Goal: Task Accomplishment & Management: Manage account settings

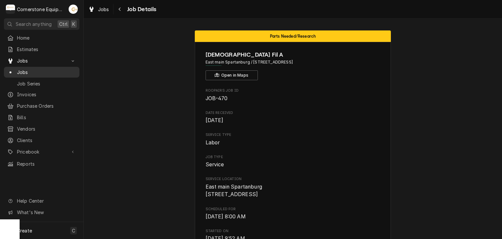
scroll to position [131, 0]
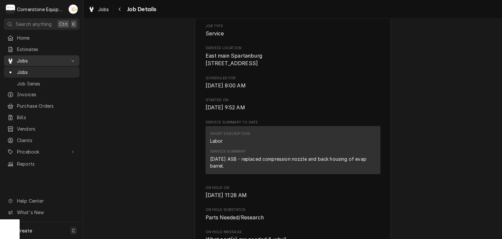
click at [34, 60] on span "Jobs" at bounding box center [41, 60] width 49 height 7
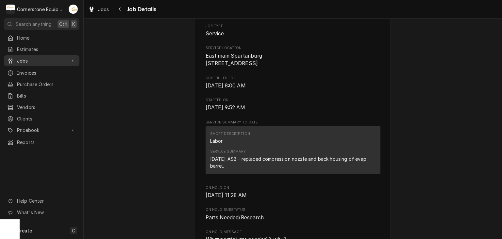
click at [35, 60] on span "Jobs" at bounding box center [41, 60] width 49 height 7
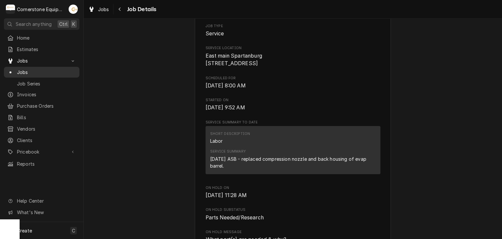
click at [35, 71] on span "Jobs" at bounding box center [46, 72] width 59 height 7
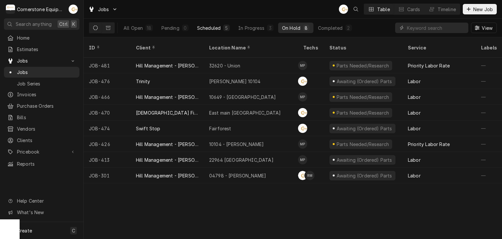
click at [205, 26] on div "Scheduled" at bounding box center [209, 28] width 24 height 7
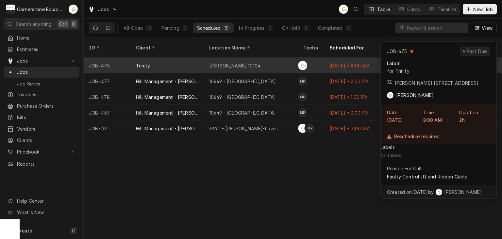
click at [278, 58] on div "McDonald's 10104" at bounding box center [251, 66] width 94 height 16
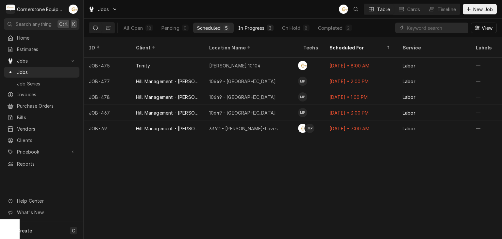
click at [276, 23] on button "In Progress 3" at bounding box center [255, 28] width 43 height 10
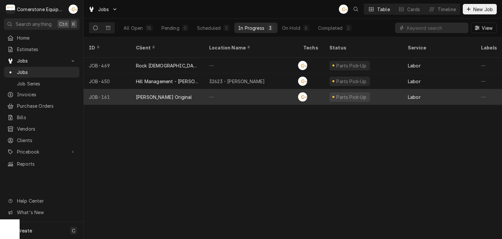
click at [213, 89] on div "—" at bounding box center [251, 97] width 94 height 16
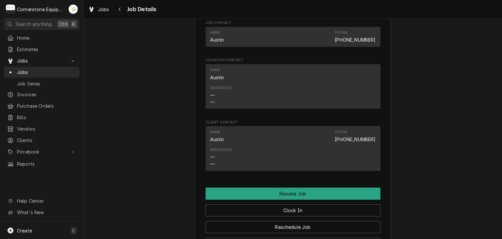
scroll to position [653, 0]
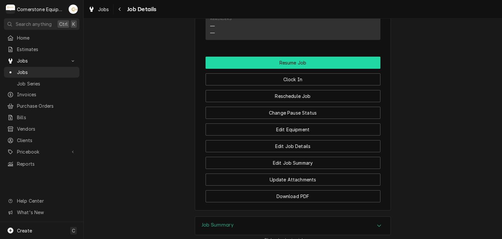
click at [233, 69] on button "Resume Job" at bounding box center [293, 63] width 175 height 12
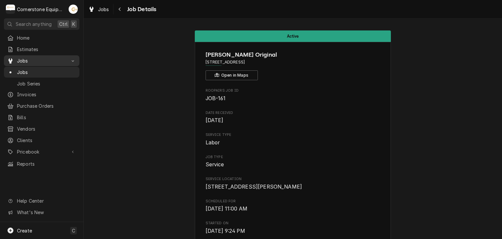
click at [47, 64] on link "Jobs" at bounding box center [41, 60] width 75 height 11
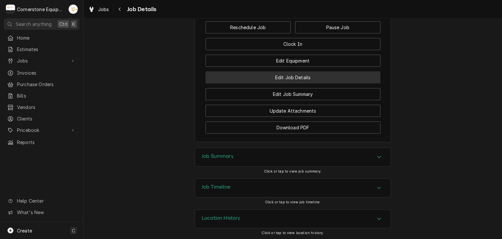
scroll to position [523, 0]
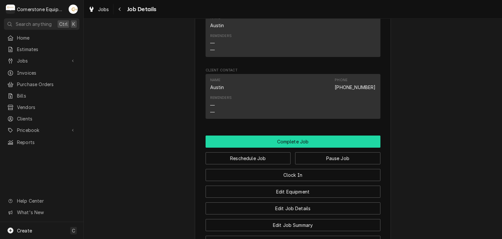
click at [339, 147] on button "Complete Job" at bounding box center [293, 141] width 175 height 12
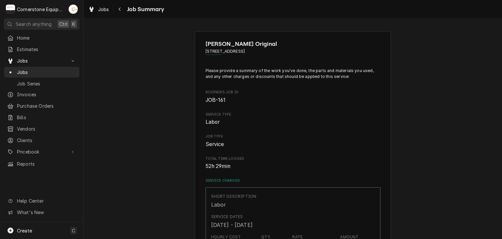
scroll to position [131, 0]
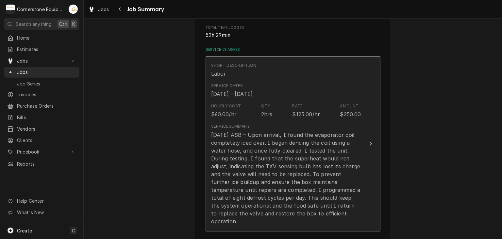
click at [263, 149] on div "[DATE] ASB – Upon arrival, I found the evaporator coil completely iced over. I …" at bounding box center [286, 178] width 150 height 94
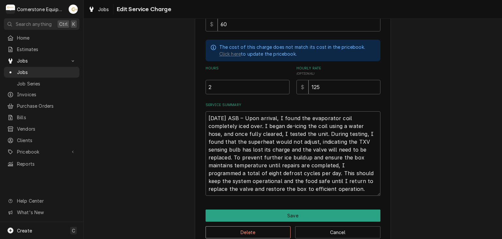
scroll to position [185, 0]
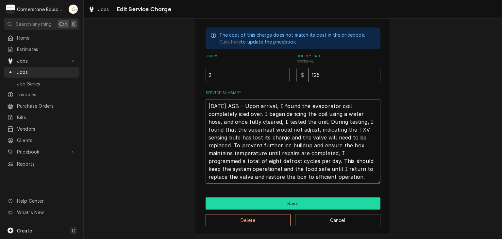
click at [248, 202] on button "Save" at bounding box center [293, 203] width 175 height 12
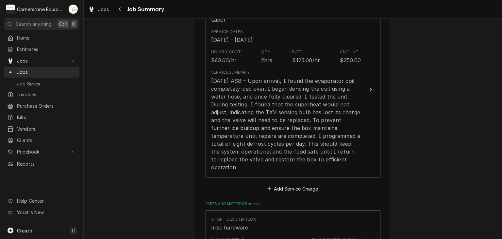
scroll to position [131, 0]
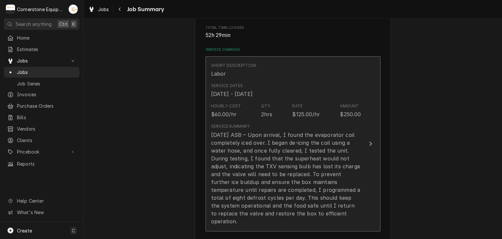
click at [254, 192] on div "7/1/25 ASB – Upon arrival, I found the evaporator coil completely iced over. I …" at bounding box center [286, 178] width 150 height 94
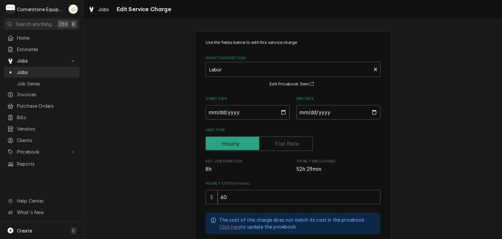
scroll to position [131, 0]
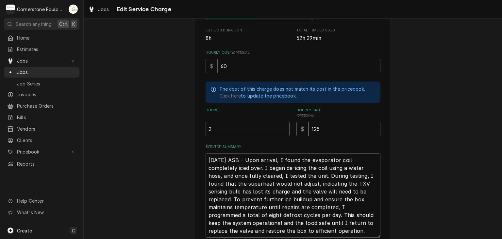
click at [236, 130] on input "2" at bounding box center [248, 129] width 84 height 14
type textarea "x"
type input "7"
type textarea "x"
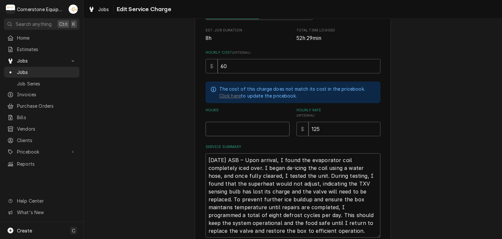
type textarea "x"
type input "8"
click at [400, 135] on div "Use the fields below to edit this service charge Short Description Labor Edit P…" at bounding box center [293, 94] width 418 height 399
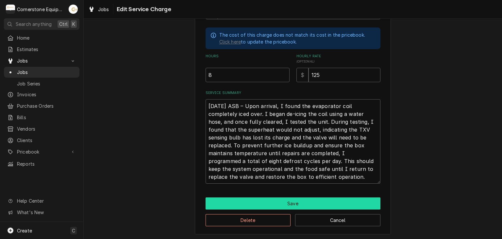
click at [306, 197] on button "Save" at bounding box center [293, 203] width 175 height 12
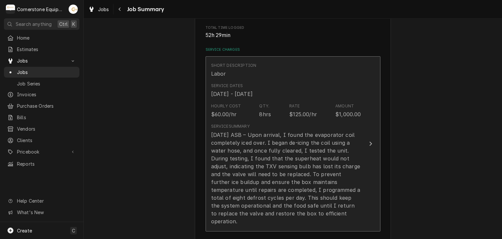
scroll to position [261, 0]
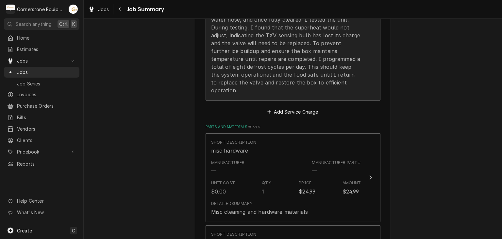
click at [336, 62] on div "7/1/25 ASB – Upon arrival, I found the evaporator coil completely iced over. I …" at bounding box center [286, 47] width 150 height 94
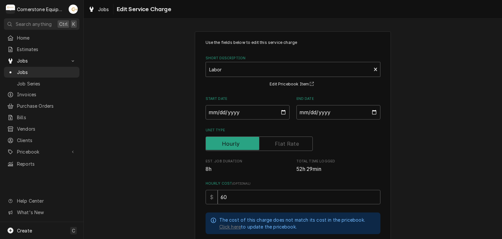
scroll to position [131, 0]
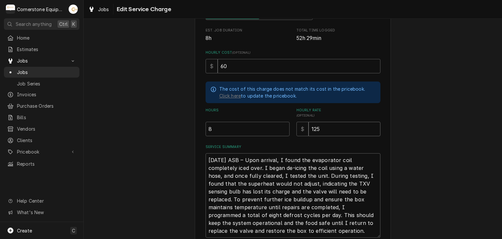
click at [336, 122] on input "125" at bounding box center [344, 129] width 72 height 14
type textarea "x"
type input "12"
type textarea "x"
type input "1"
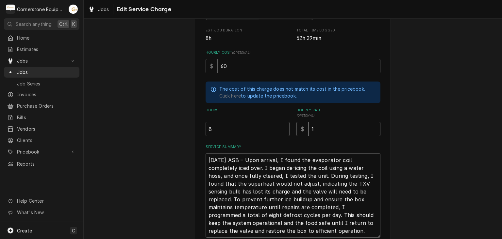
type textarea "x"
type input "1"
type textarea "x"
type input "13"
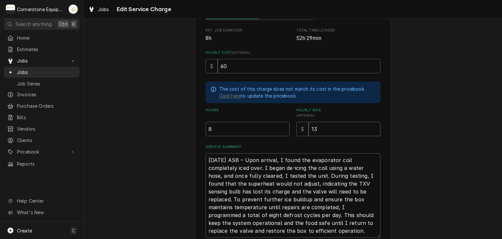
type textarea "x"
type input "135"
click at [407, 120] on div "Use the fields below to edit this service charge Short Description Labor Edit P…" at bounding box center [293, 94] width 418 height 399
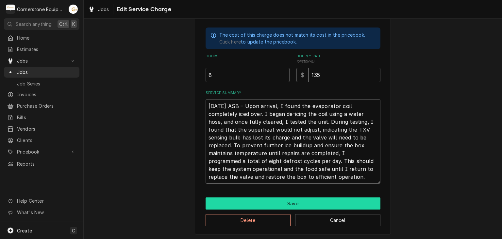
click at [332, 197] on button "Save" at bounding box center [293, 203] width 175 height 12
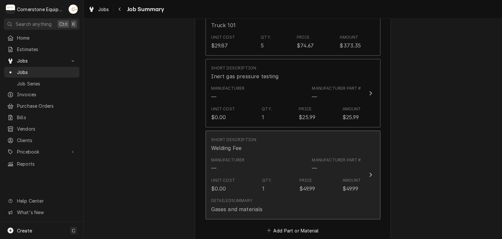
scroll to position [523, 0]
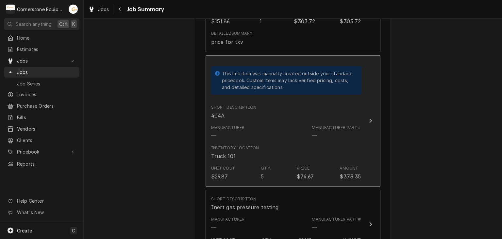
click at [260, 129] on div "Manufacturer — Manufacturer Part # —" at bounding box center [286, 132] width 150 height 20
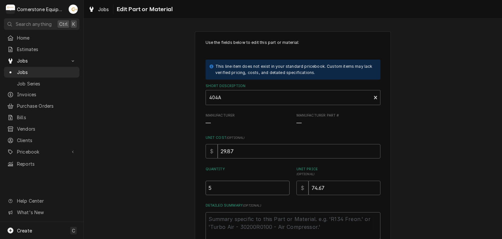
drag, startPoint x: 243, startPoint y: 196, endPoint x: 243, endPoint y: 185, distance: 11.8
click at [243, 195] on div "Use the fields below to edit this part or material: This line item does not exi…" at bounding box center [293, 140] width 175 height 201
click at [243, 185] on input "5" at bounding box center [248, 187] width 84 height 14
type textarea "x"
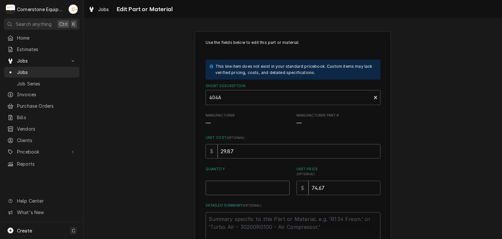
type input "1"
type textarea "x"
type input "10"
click at [163, 157] on div "Use the fields below to edit this part or material: This line item does not exi…" at bounding box center [293, 161] width 418 height 272
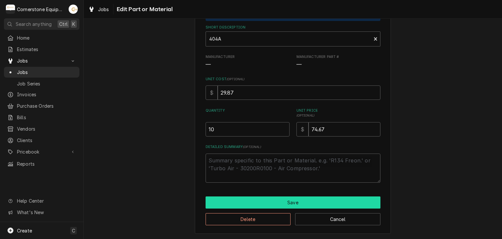
click at [233, 201] on button "Save" at bounding box center [293, 202] width 175 height 12
type textarea "x"
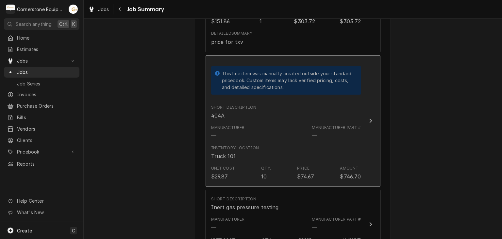
scroll to position [653, 0]
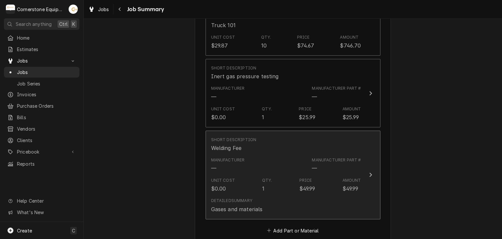
drag, startPoint x: 307, startPoint y: 202, endPoint x: 307, endPoint y: 211, distance: 9.2
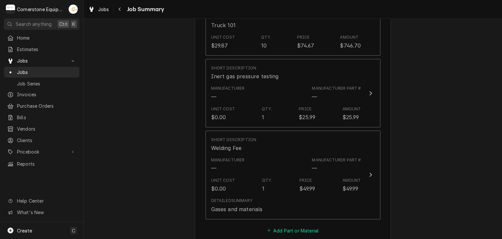
drag, startPoint x: 307, startPoint y: 211, endPoint x: 303, endPoint y: 222, distance: 12.3
click at [303, 225] on button "Add Part or Material" at bounding box center [293, 229] width 54 height 9
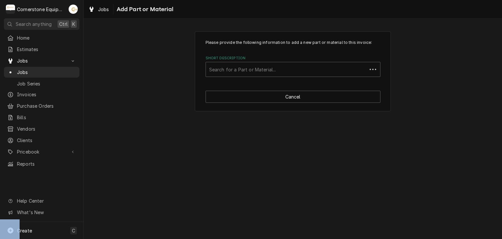
click at [303, 222] on div "Please provide the following information to add a new part or material to this …" at bounding box center [293, 129] width 418 height 220
click at [263, 62] on div "Search for a Part or Material..." at bounding box center [293, 69] width 174 height 14
type input "epa"
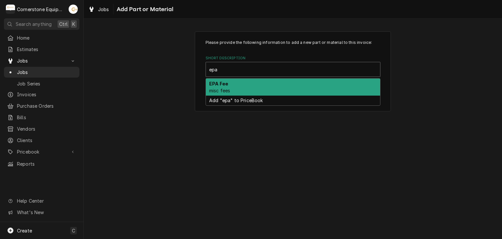
click at [245, 81] on div "EPA Fee misc fees" at bounding box center [293, 86] width 174 height 17
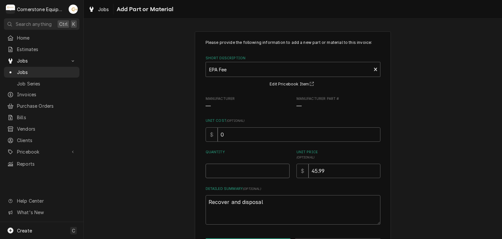
click at [245, 170] on input "Quantity" at bounding box center [248, 170] width 84 height 14
type textarea "x"
type input "1"
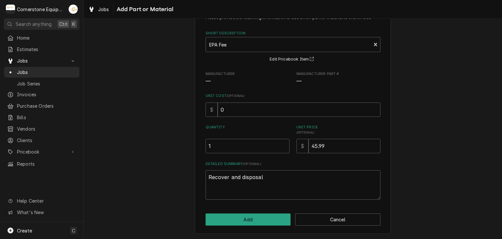
click at [256, 229] on div "Please provide the following information to add a new part or material to this …" at bounding box center [293, 120] width 196 height 227
click at [256, 219] on button "Add" at bounding box center [248, 219] width 85 height 12
type textarea "x"
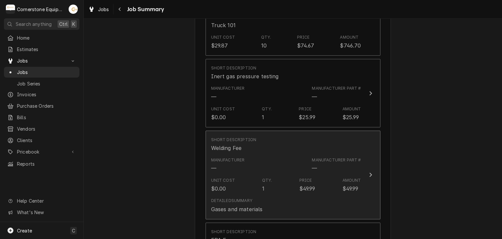
scroll to position [784, 0]
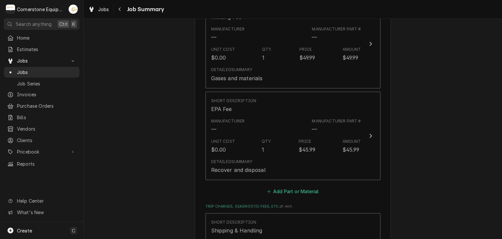
click at [276, 187] on button "Add Part or Material" at bounding box center [293, 191] width 54 height 9
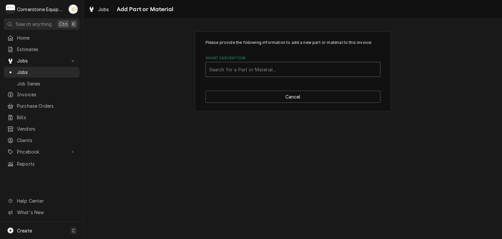
click at [257, 69] on div "Short Description" at bounding box center [293, 69] width 168 height 12
type input "micro"
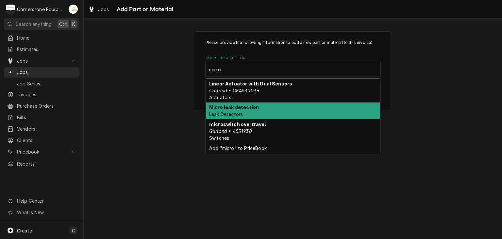
click at [244, 117] on div "Micro leak detection Leak Detectors" at bounding box center [293, 110] width 174 height 17
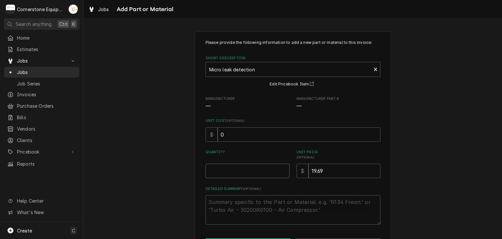
click at [251, 172] on input "Quantity" at bounding box center [248, 170] width 84 height 14
type textarea "x"
type input "1"
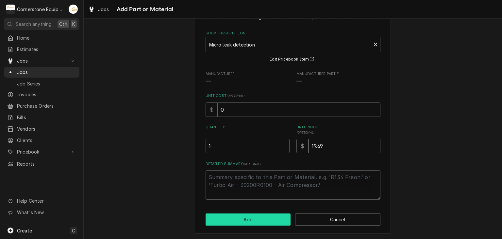
click at [238, 221] on button "Add" at bounding box center [248, 219] width 85 height 12
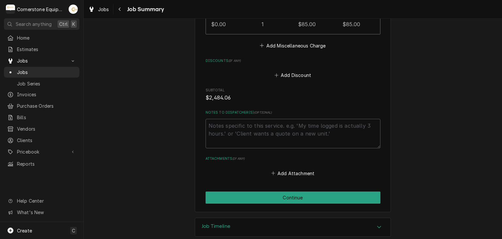
scroll to position [1074, 0]
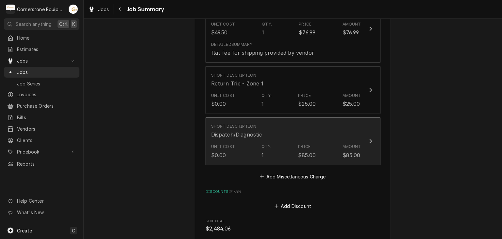
click at [337, 141] on div "Unit Cost $0.00 Qty. 1 Price $85.00 Amount $85.00" at bounding box center [286, 151] width 150 height 20
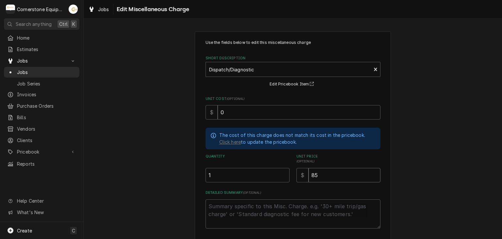
click at [329, 171] on input "85" at bounding box center [344, 175] width 72 height 14
type textarea "x"
type input "8"
type textarea "x"
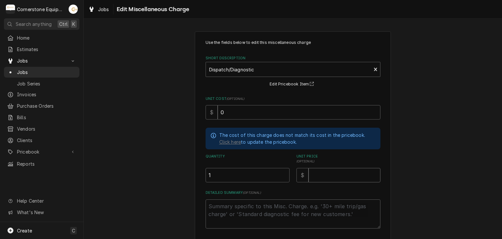
type input "1"
type textarea "x"
type input "10"
type textarea "x"
type input "105"
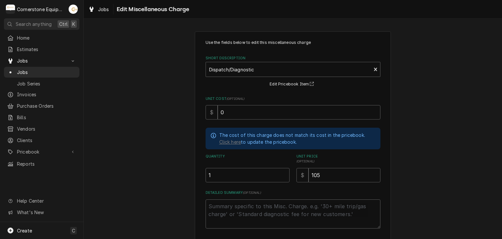
click at [360, 152] on div "Use the fields below to edit this miscellaneous charge Short Description Dispat…" at bounding box center [293, 134] width 175 height 189
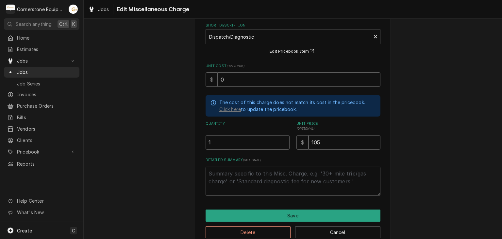
scroll to position [45, 0]
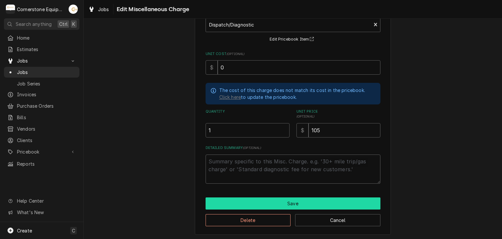
drag, startPoint x: 311, startPoint y: 192, endPoint x: 309, endPoint y: 196, distance: 4.8
click at [311, 192] on div "Use the fields below to edit this miscellaneous charge Short Description Dispat…" at bounding box center [293, 111] width 196 height 248
click at [309, 197] on button "Save" at bounding box center [293, 203] width 175 height 12
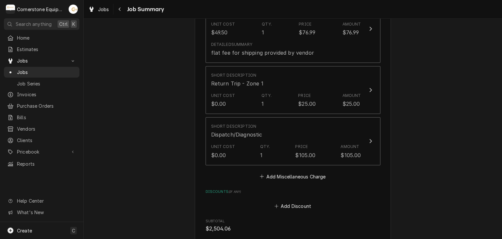
scroll to position [1204, 0]
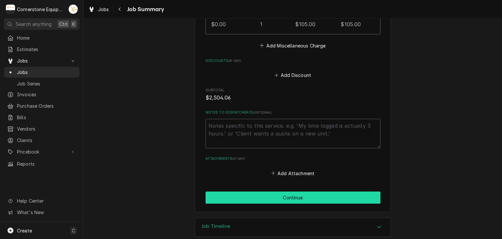
click at [305, 191] on button "Continue" at bounding box center [293, 197] width 175 height 12
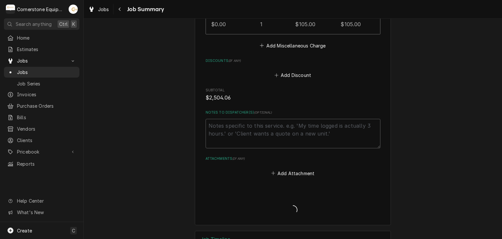
type textarea "x"
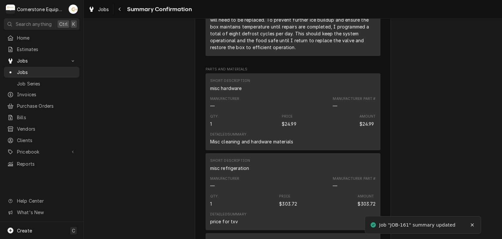
scroll to position [261, 0]
click at [470, 221] on div "Notifications alt+T" at bounding box center [472, 224] width 7 height 7
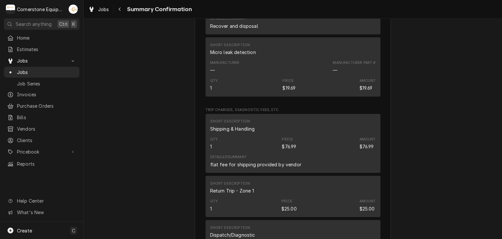
scroll to position [1078, 0]
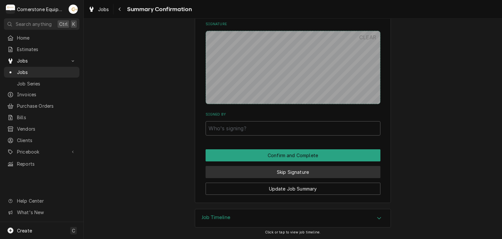
click at [284, 174] on button "Skip Signature" at bounding box center [293, 172] width 175 height 12
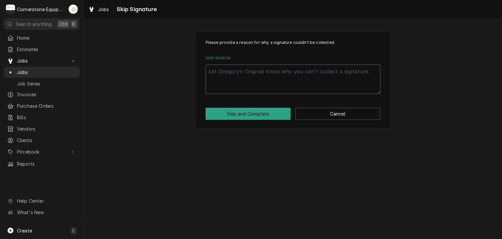
click at [262, 70] on textarea "Skip Reason" at bounding box center [293, 78] width 175 height 29
type textarea "x"
type textarea "A"
type textarea "x"
type textarea "Ap"
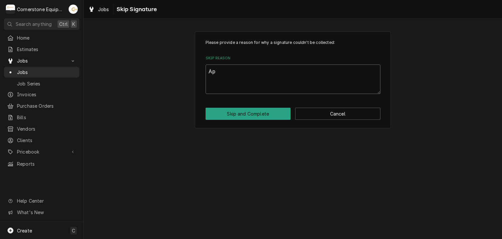
type textarea "x"
type textarea "App"
type textarea "x"
type textarea "Appr"
type textarea "x"
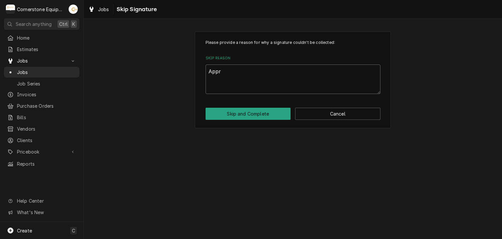
type textarea "Appro"
type textarea "x"
type textarea "Approv"
type textarea "x"
type textarea "Approve"
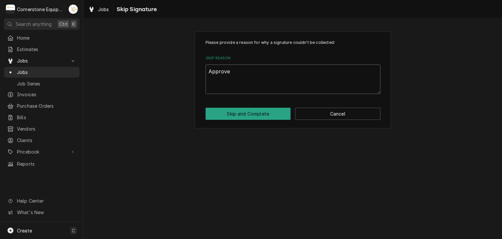
type textarea "x"
type textarea "Approved"
type textarea "x"
type textarea "Approved"
type textarea "x"
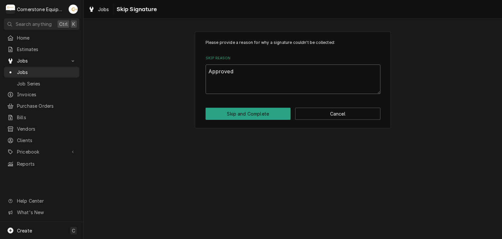
type textarea "Approved b"
type textarea "x"
type textarea "Approved by"
type textarea "x"
type textarea "Approved by"
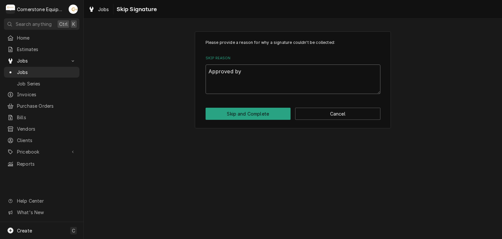
type textarea "x"
type textarea "Approved by A"
type textarea "x"
type textarea "Approved by An"
type textarea "x"
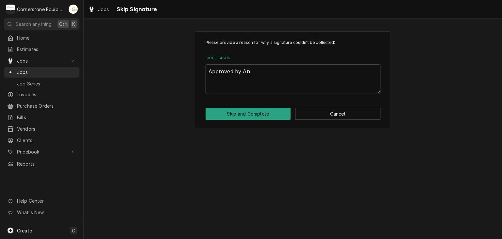
type textarea "Approved by And"
type textarea "x"
type textarea "Approved by Andr"
type textarea "x"
type textarea "Approved by Andre"
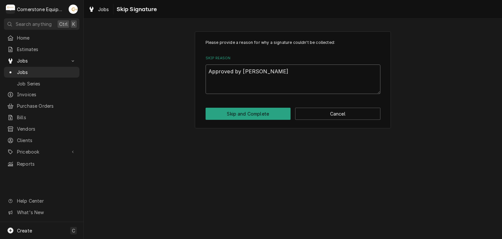
type textarea "x"
type textarea "Approved by Andrew"
click at [277, 119] on button "Skip and Complete" at bounding box center [248, 113] width 85 height 12
type textarea "x"
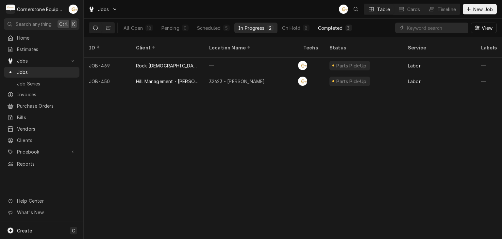
click at [319, 27] on div "Completed" at bounding box center [330, 28] width 25 height 7
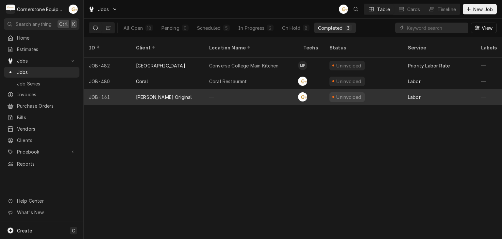
click at [238, 89] on div "—" at bounding box center [251, 97] width 94 height 16
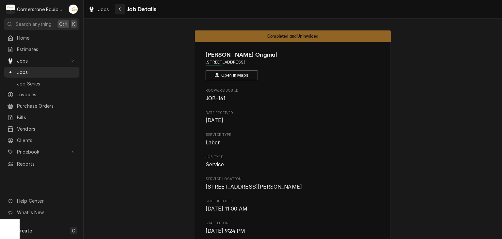
click at [120, 8] on icon "Navigate back" at bounding box center [119, 9] width 3 height 5
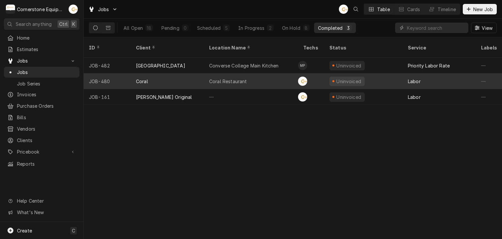
click at [249, 79] on div "Coral Restaurant" at bounding box center [251, 81] width 94 height 16
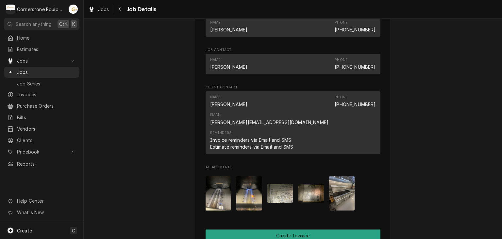
scroll to position [503, 0]
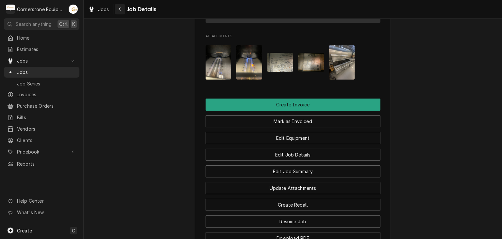
click at [120, 11] on icon "Navigate back" at bounding box center [119, 9] width 3 height 5
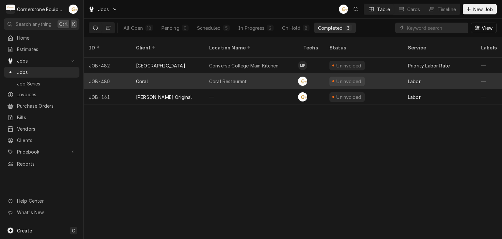
click at [238, 78] on div "Coral Restaurant" at bounding box center [228, 81] width 38 height 7
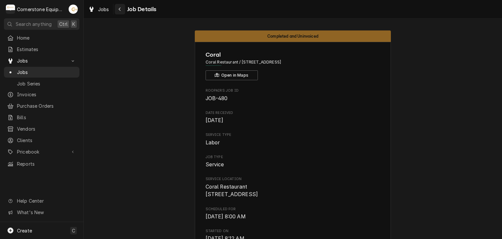
click at [123, 9] on div "Navigate back" at bounding box center [120, 9] width 7 height 7
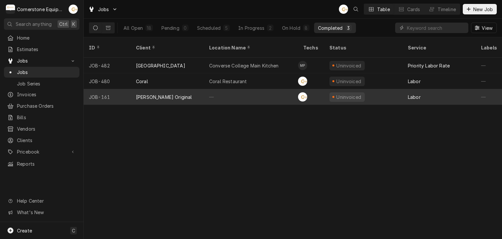
click at [226, 89] on div "—" at bounding box center [251, 97] width 94 height 16
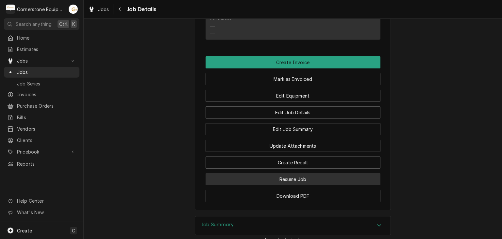
scroll to position [598, 0]
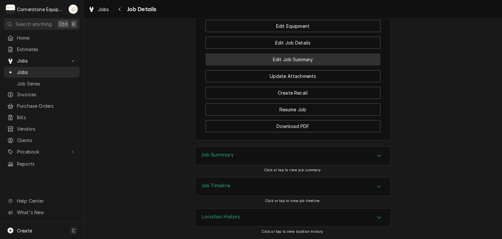
click at [302, 64] on button "Edit Job Summary" at bounding box center [293, 59] width 175 height 12
